Goal: Task Accomplishment & Management: Use online tool/utility

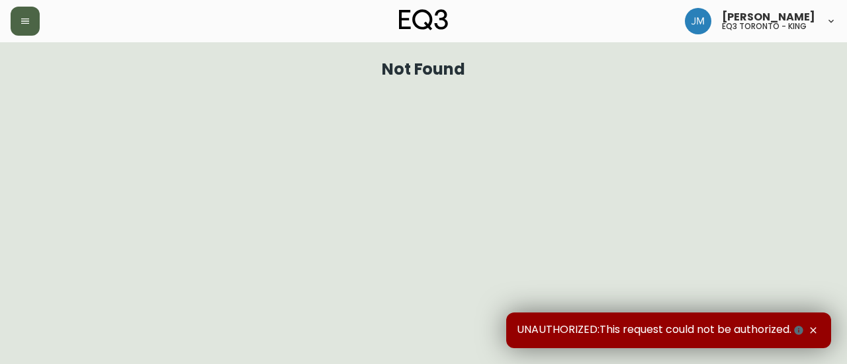
click at [30, 17] on button "button" at bounding box center [25, 21] width 29 height 29
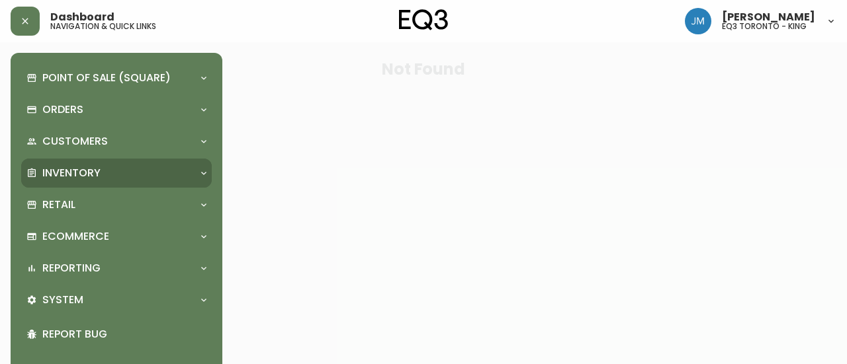
click at [53, 181] on div "Inventory" at bounding box center [116, 173] width 190 height 29
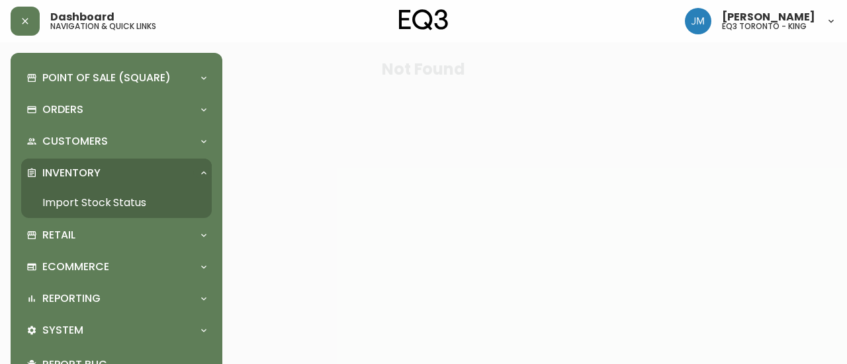
click at [65, 196] on link "Import Stock Status" at bounding box center [116, 203] width 190 height 30
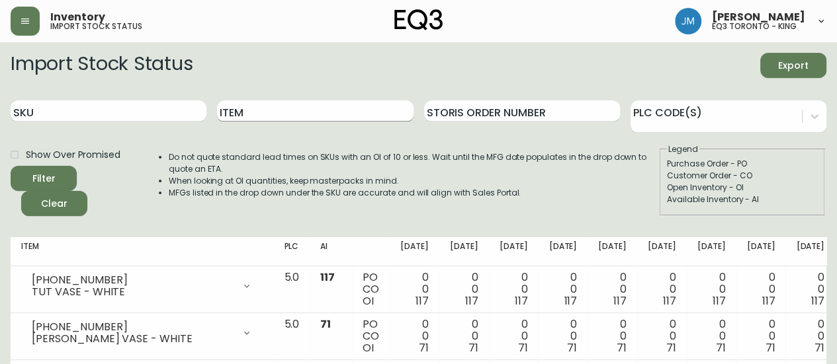
click at [259, 118] on input "Item" at bounding box center [315, 111] width 196 height 21
click at [11, 166] on button "Filter" at bounding box center [44, 178] width 66 height 25
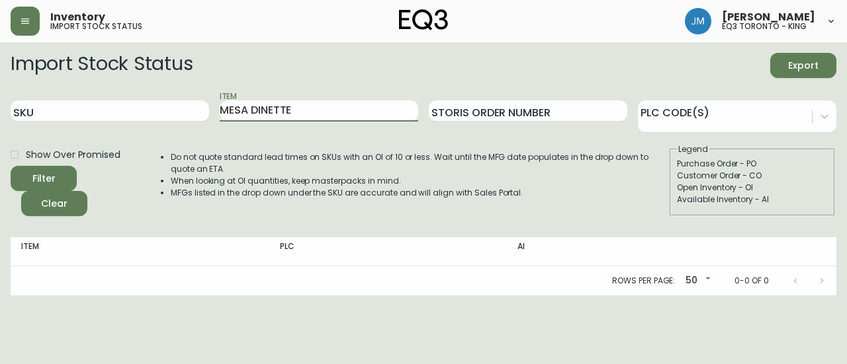
click at [11, 166] on button "Filter" at bounding box center [44, 178] width 66 height 25
type input "MESA"
click at [11, 166] on button "Filter" at bounding box center [44, 178] width 66 height 25
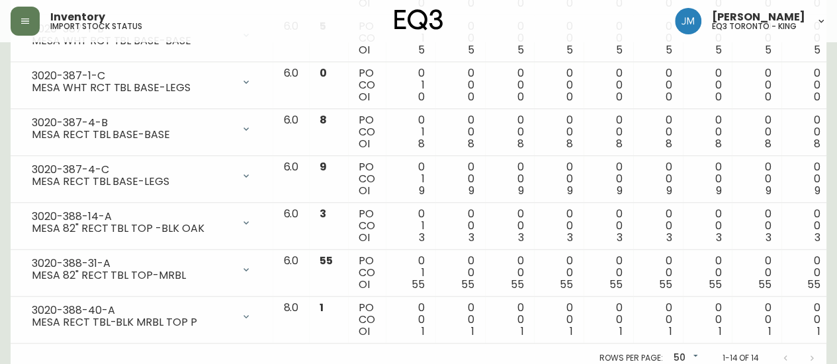
scroll to position [595, 0]
